Goal: Task Accomplishment & Management: Manage account settings

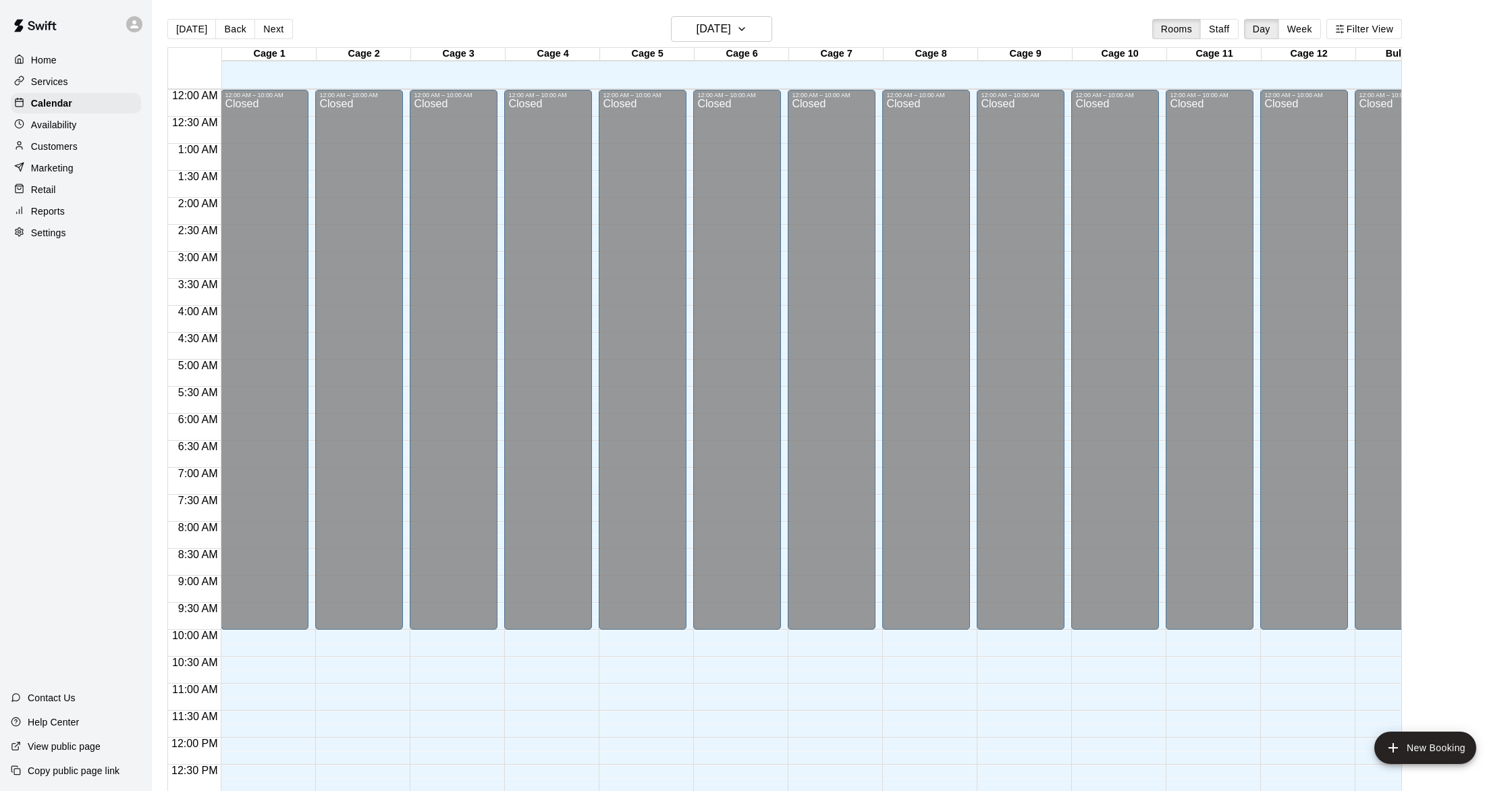
scroll to position [538, 1]
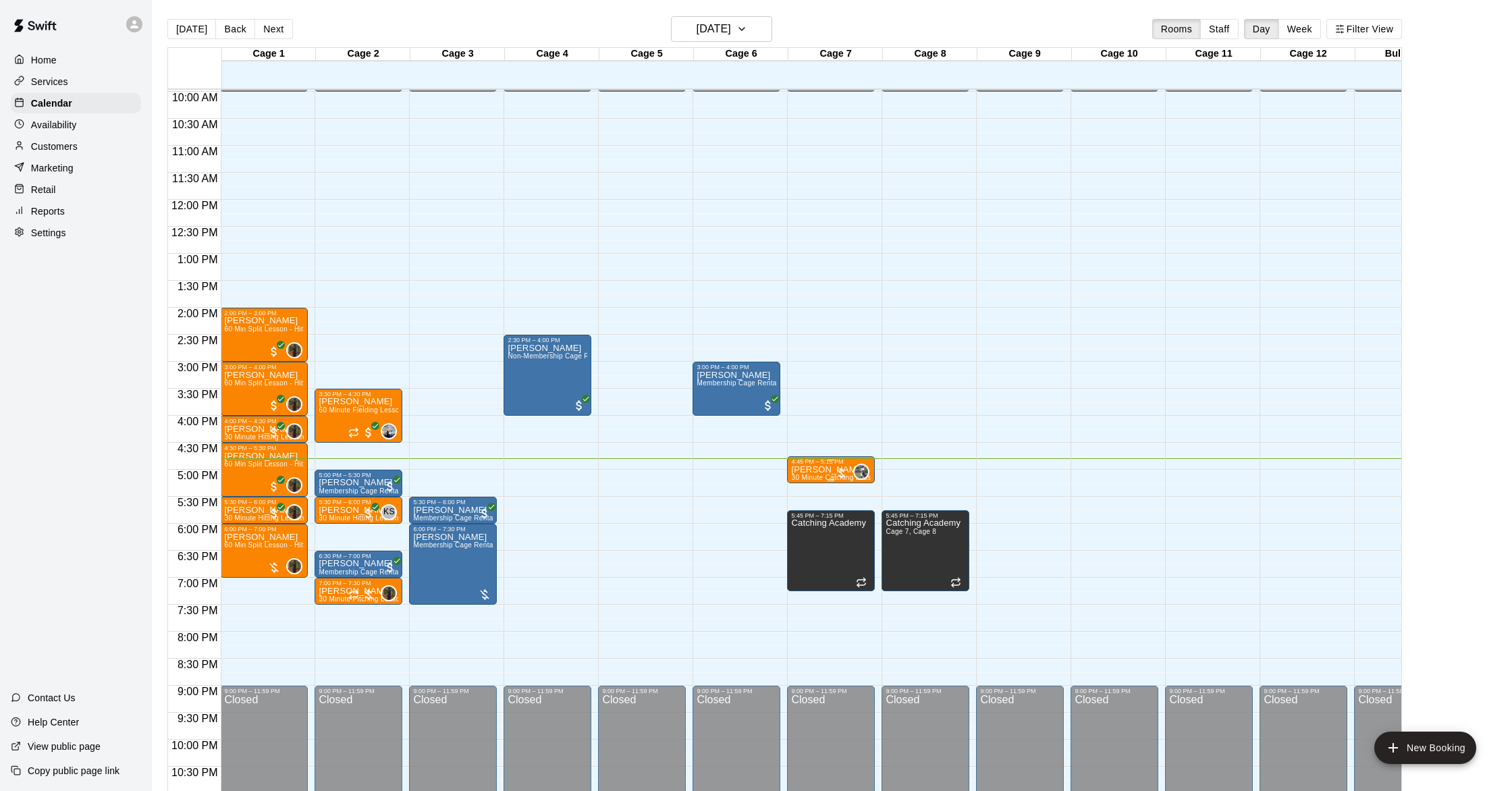
click at [844, 465] on div "0" at bounding box center [852, 471] width 35 height 16
click at [849, 509] on img "edit" at bounding box center [848, 510] width 15 height 15
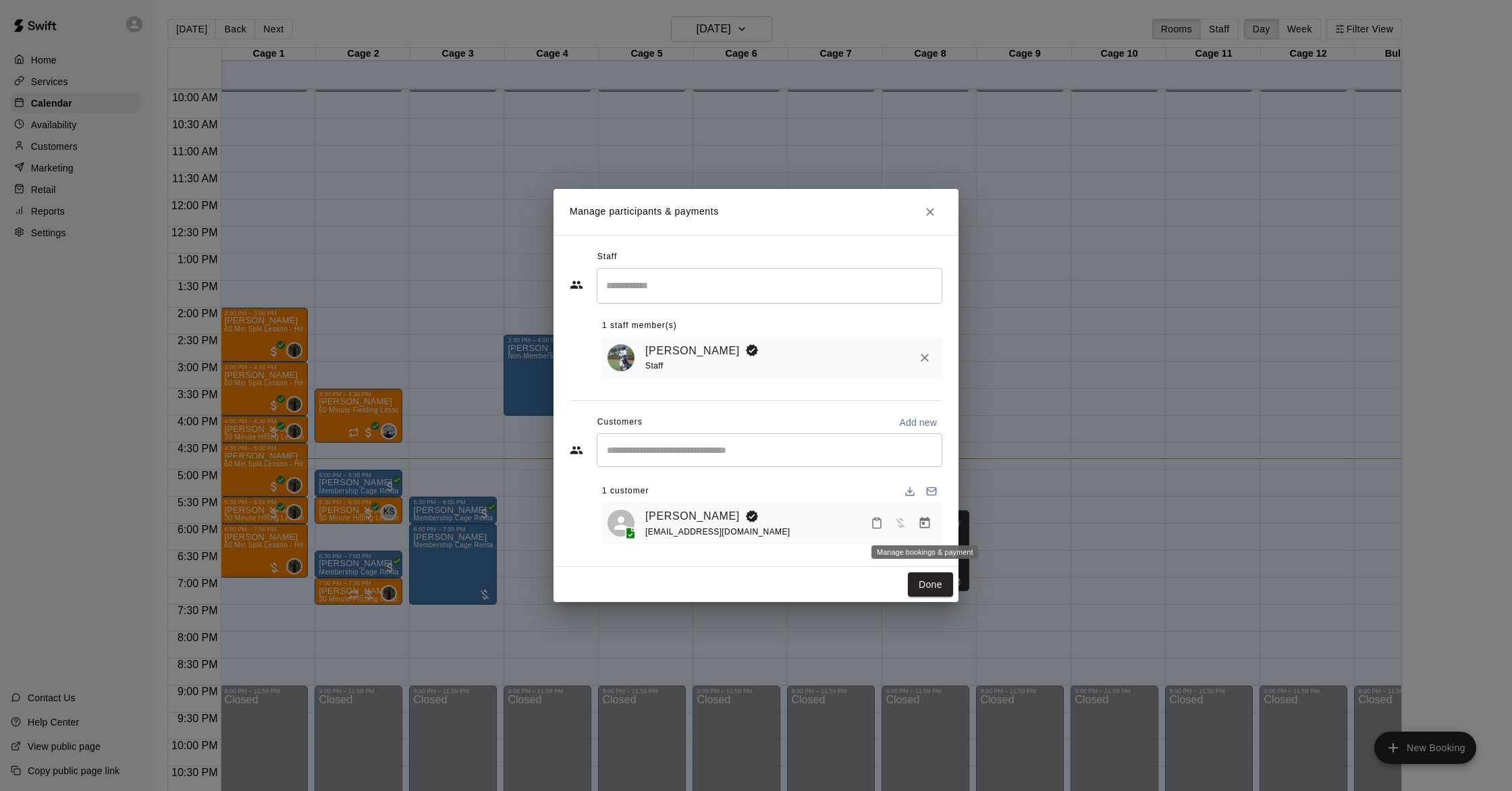
click at [931, 527] on button "Manage bookings & payment" at bounding box center [925, 522] width 24 height 24
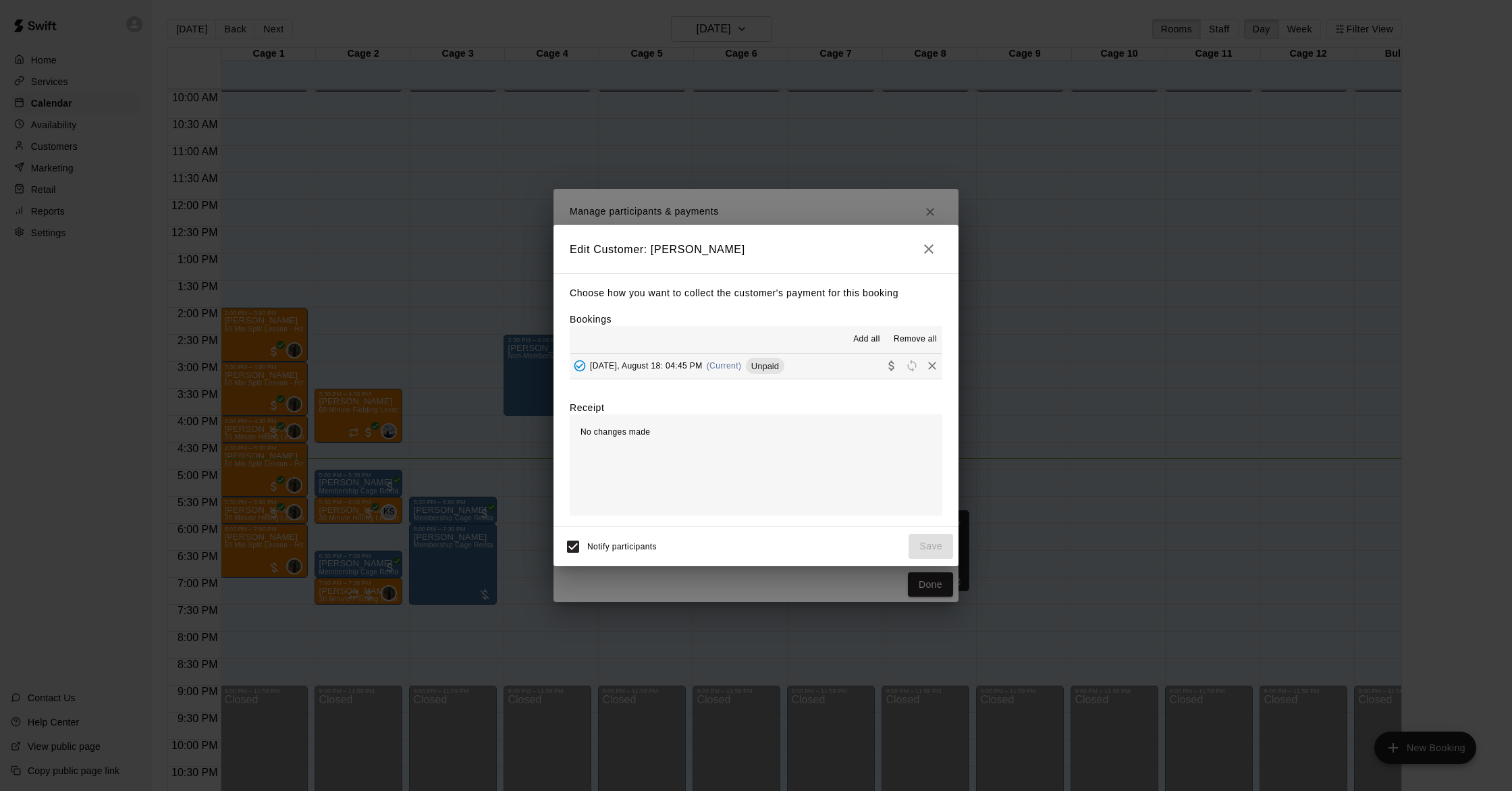
click at [726, 362] on span "(Current)" at bounding box center [724, 365] width 35 height 10
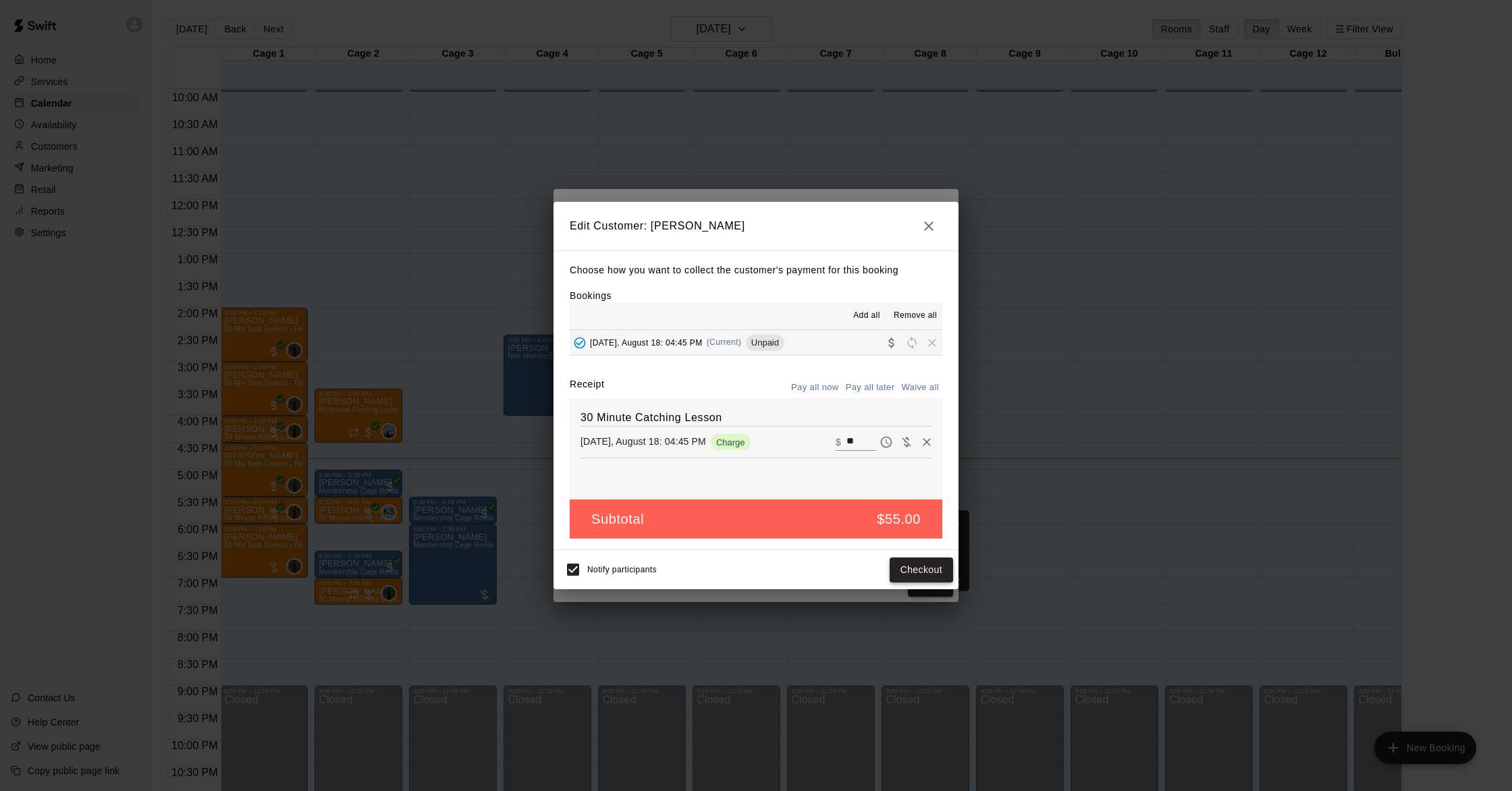
click at [917, 570] on button "Checkout" at bounding box center [921, 570] width 63 height 25
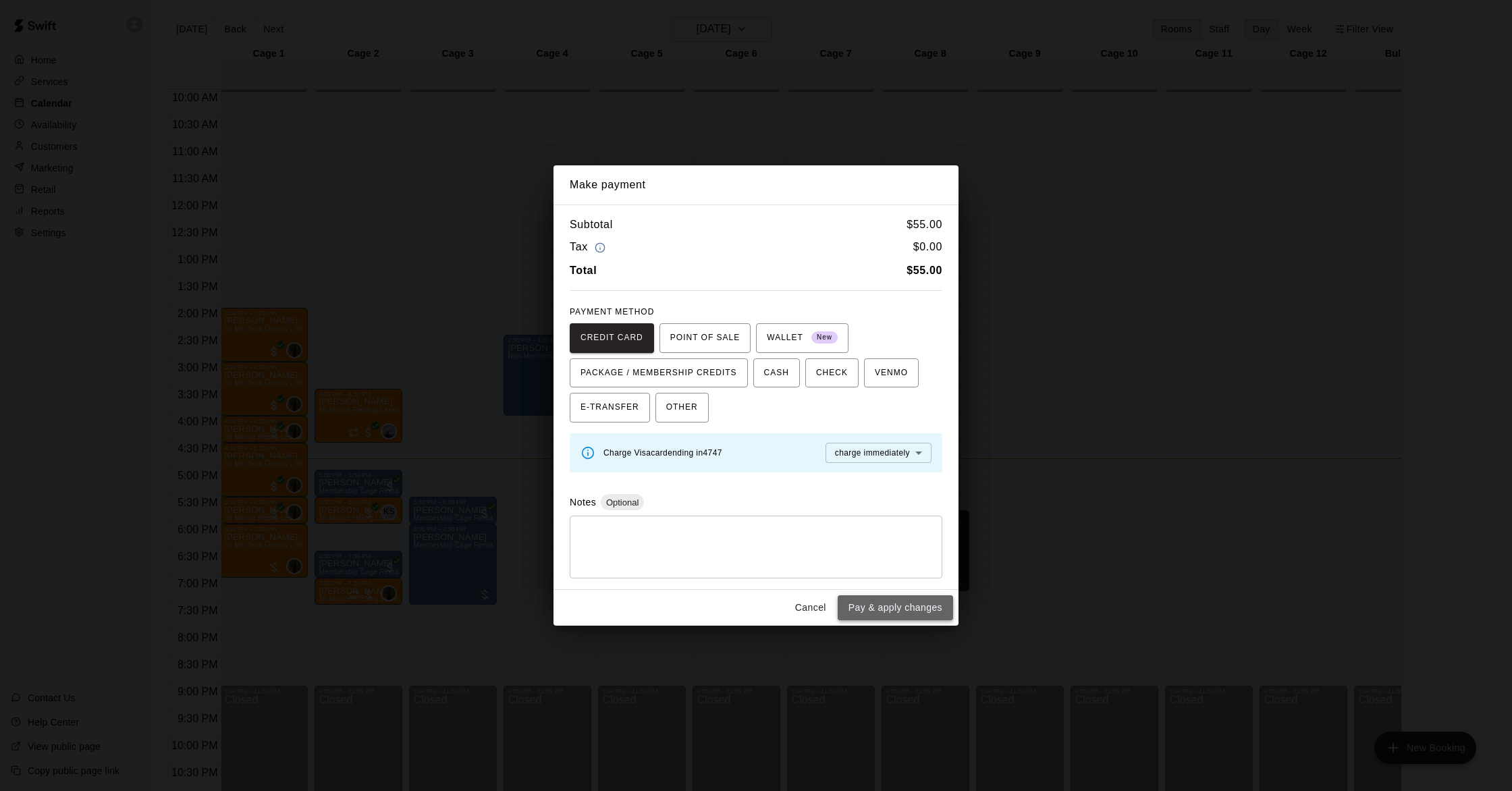
click at [893, 608] on button "Pay & apply changes" at bounding box center [895, 608] width 116 height 25
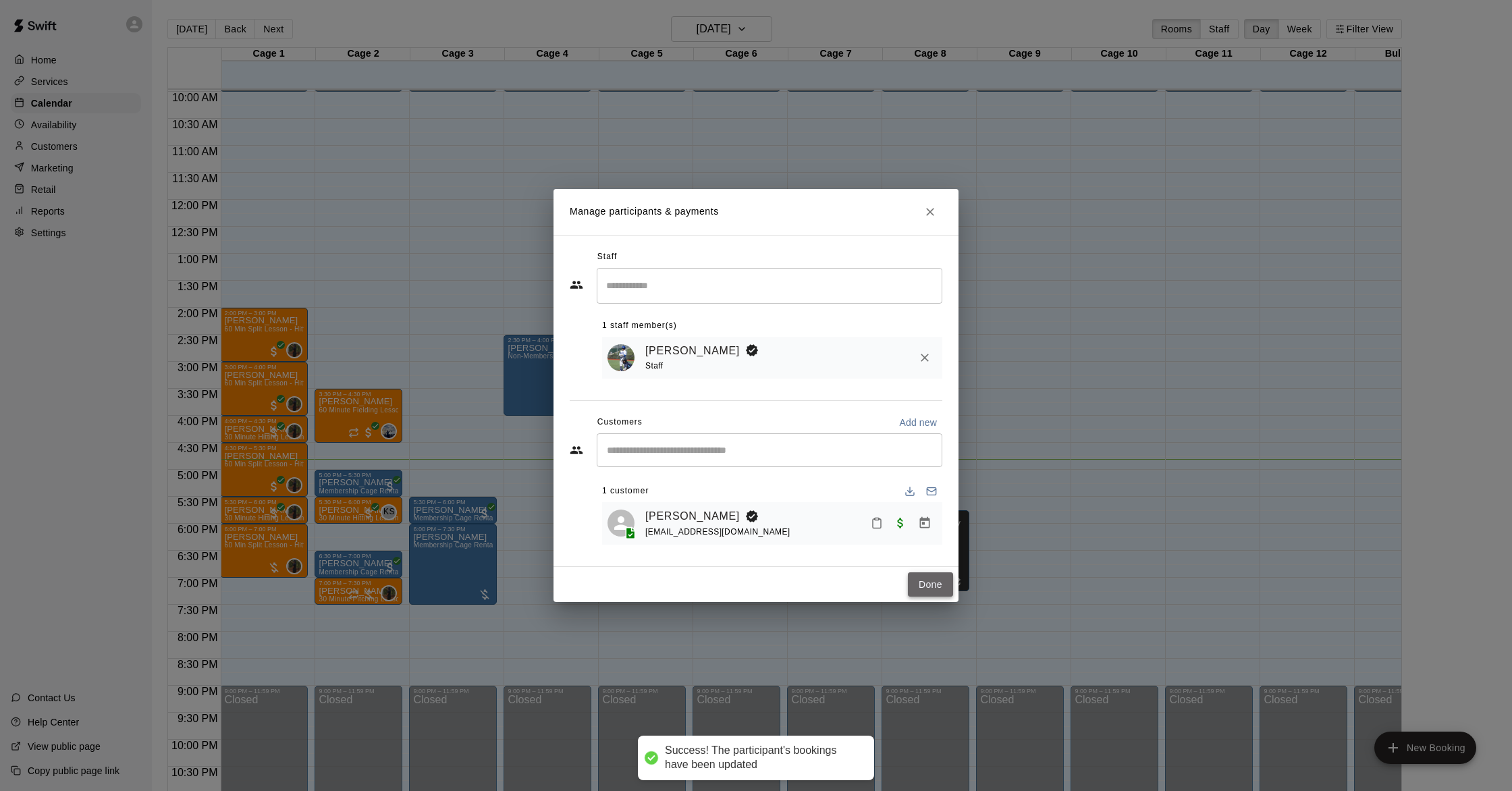
click at [929, 585] on button "Done" at bounding box center [930, 585] width 45 height 25
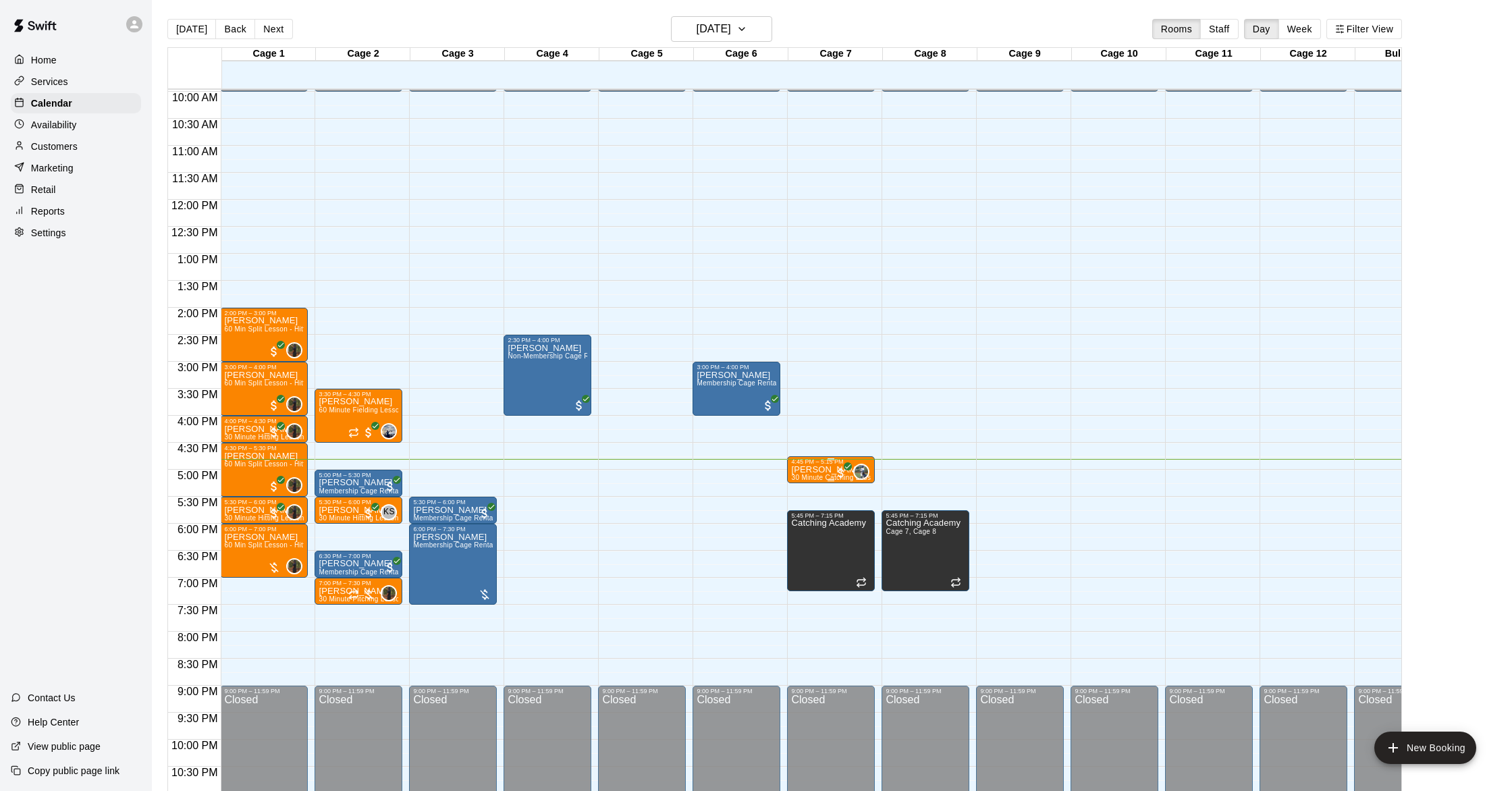
click at [812, 470] on p "[PERSON_NAME]" at bounding box center [831, 470] width 80 height 0
click at [800, 516] on img "edit" at bounding box center [805, 516] width 15 height 15
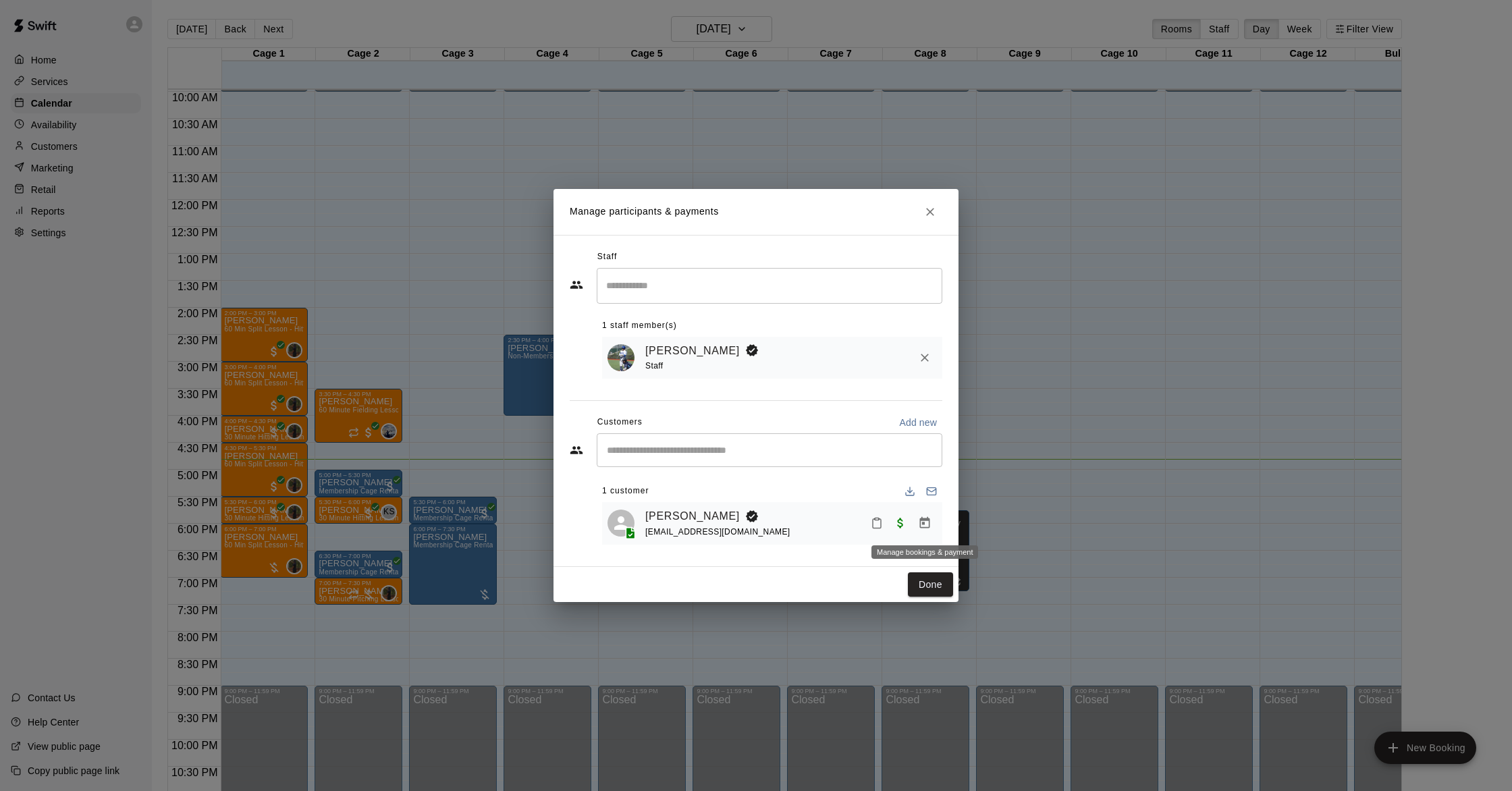
click at [921, 521] on icon "Manage bookings & payment" at bounding box center [925, 523] width 13 height 13
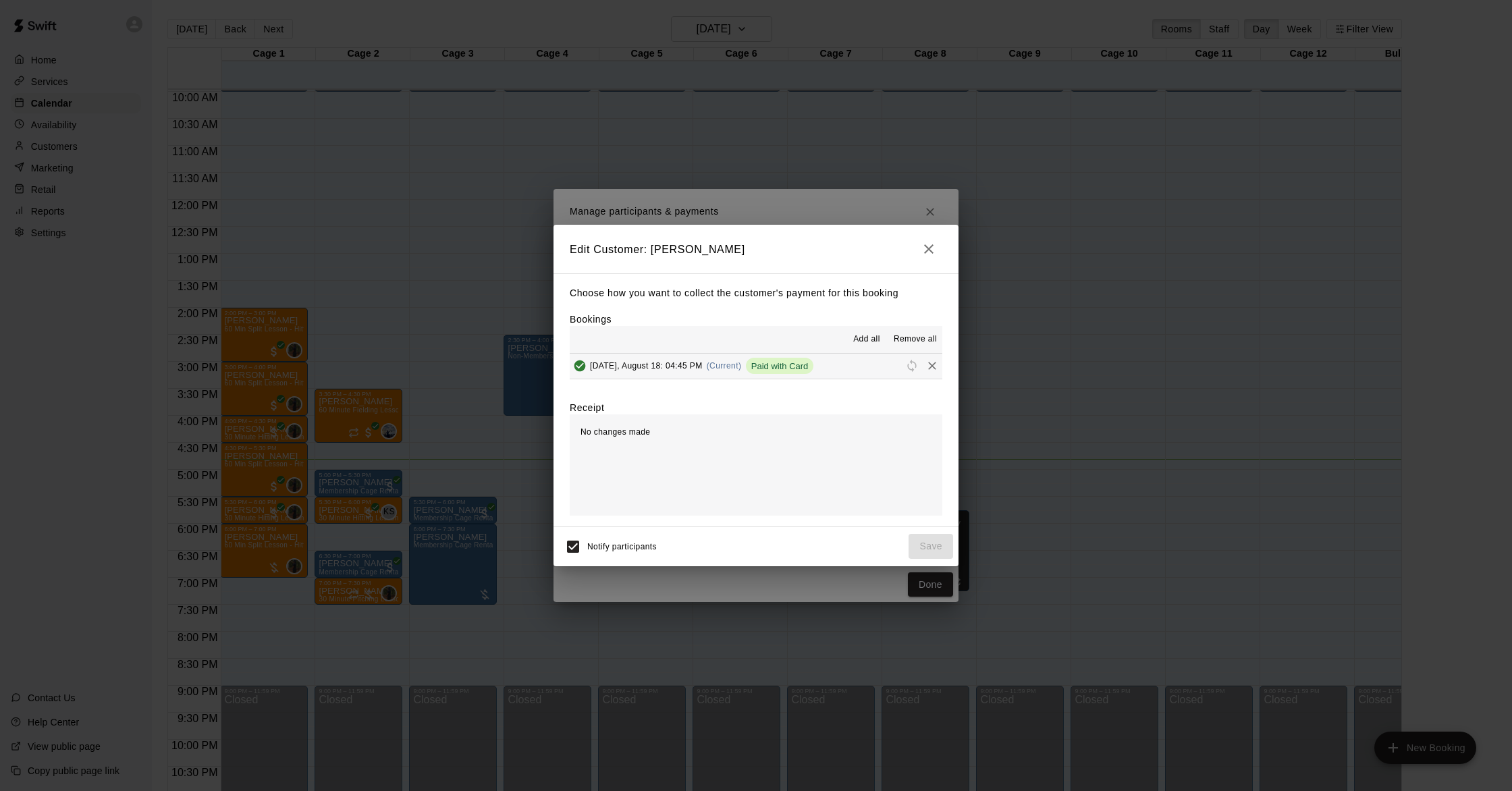
click at [932, 251] on icon "button" at bounding box center [929, 249] width 16 height 16
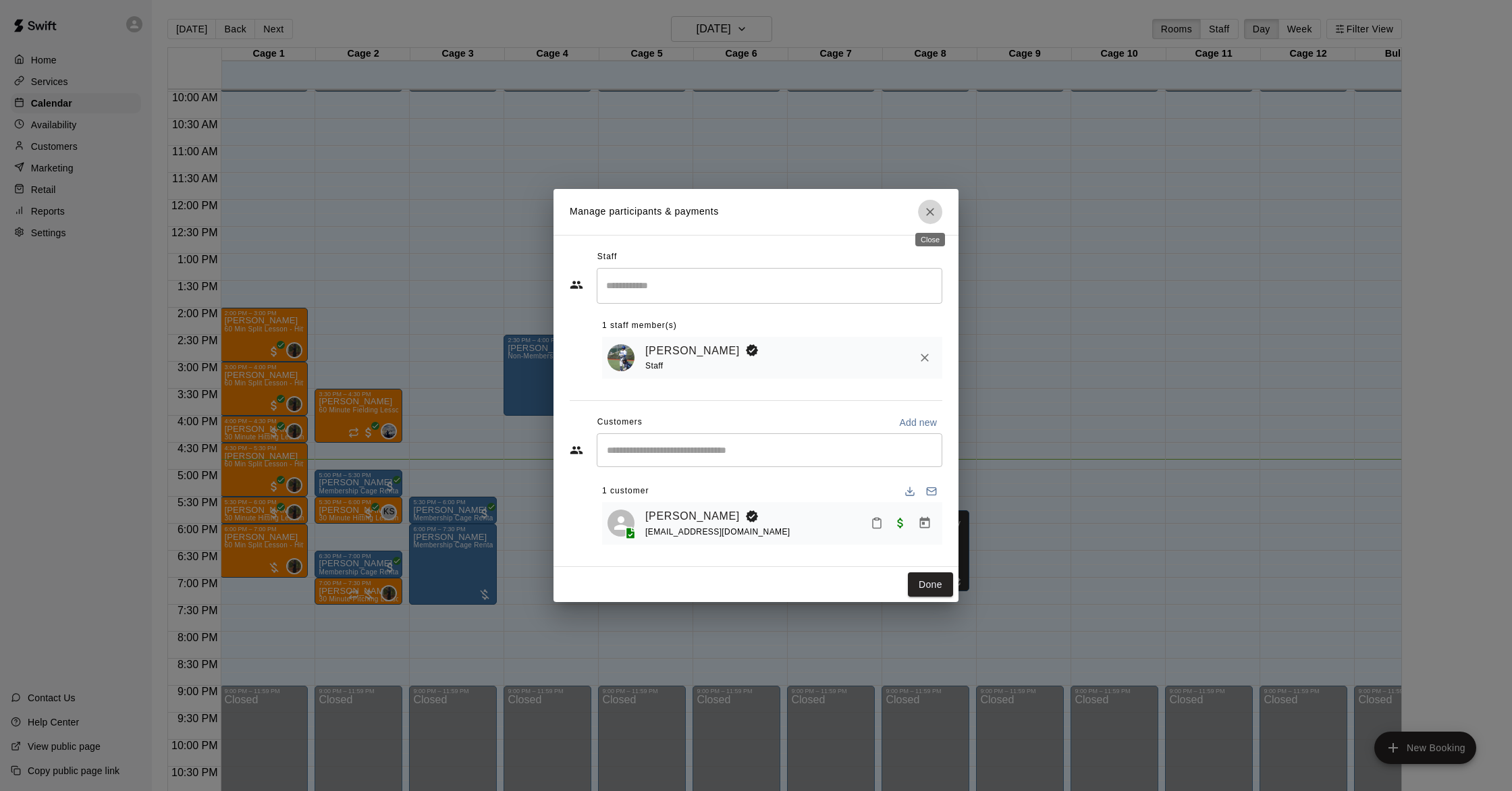
click at [925, 212] on icon "Close" at bounding box center [930, 211] width 13 height 13
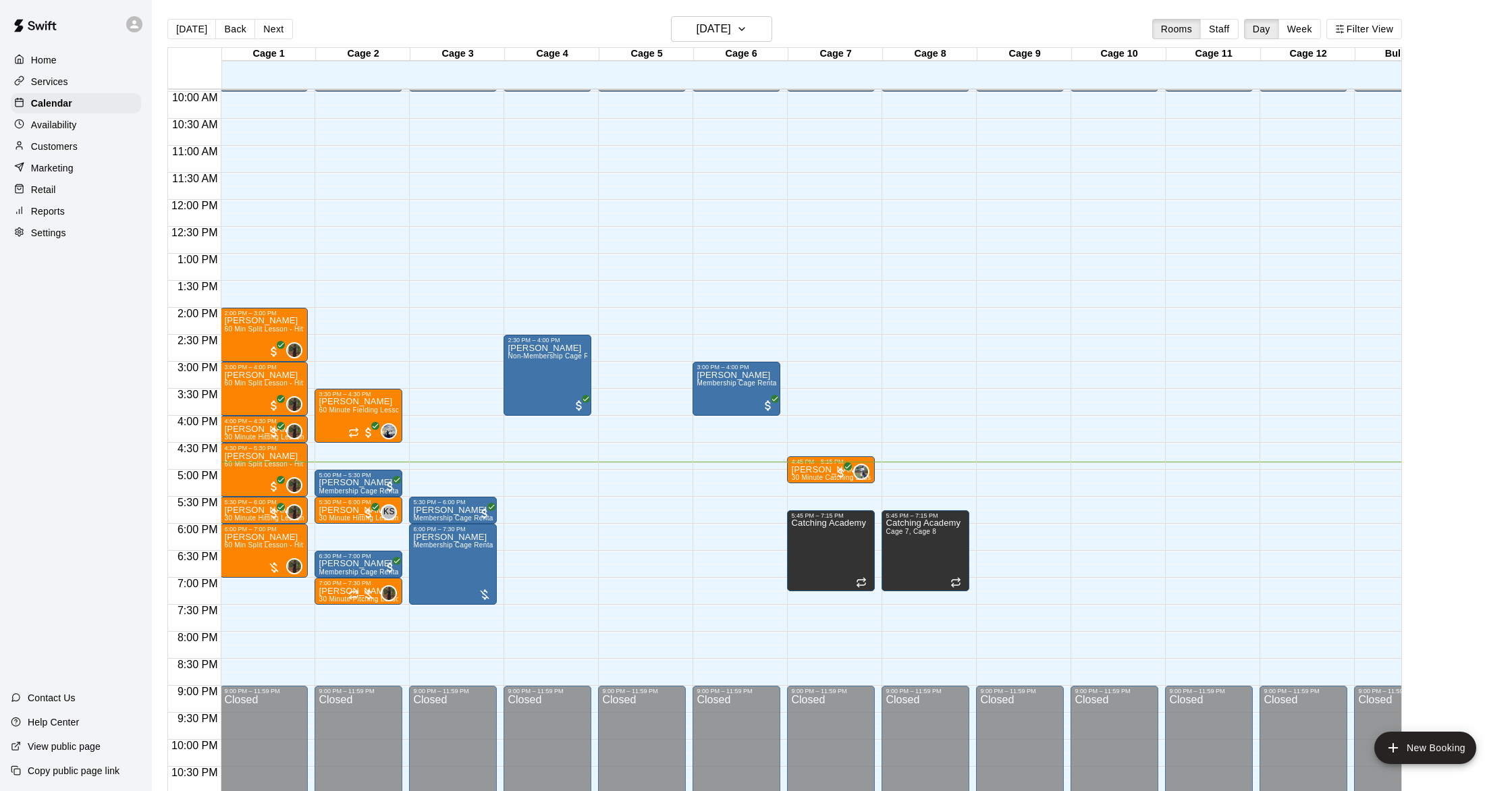
drag, startPoint x: 931, startPoint y: 449, endPoint x: 797, endPoint y: 397, distance: 143.7
click at [917, 443] on div "12:00 AM – 10:00 AM Closed 5:45 PM – 7:15 PM Catching Academy Cage 7, Cage 8 9:…" at bounding box center [925, 200] width 88 height 1296
